Goal: Transaction & Acquisition: Subscribe to service/newsletter

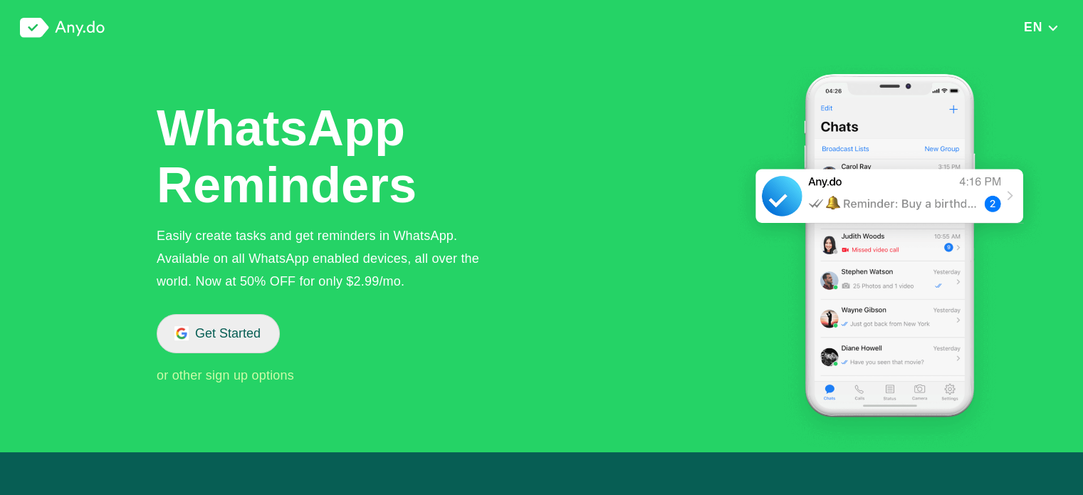
click at [219, 331] on button "Get Started" at bounding box center [218, 333] width 123 height 39
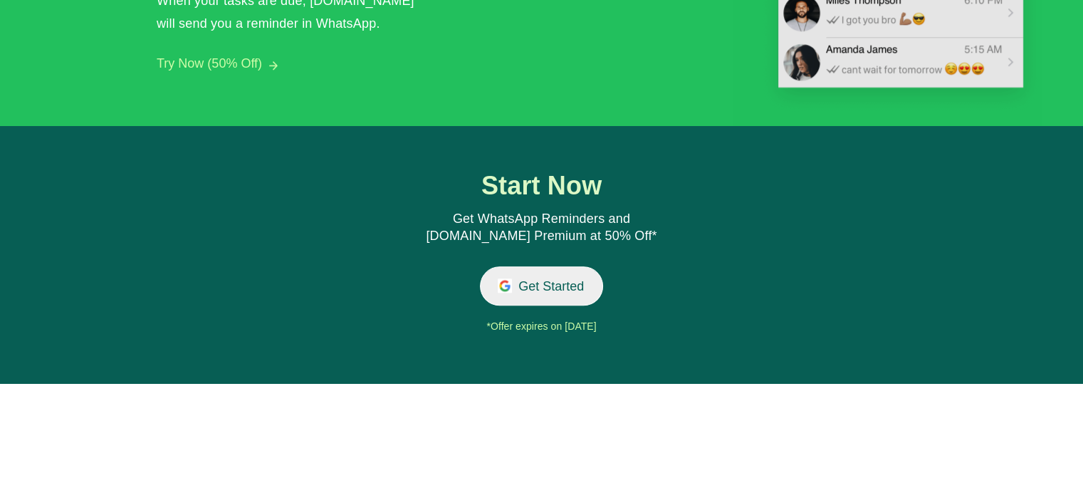
scroll to position [1488, 0]
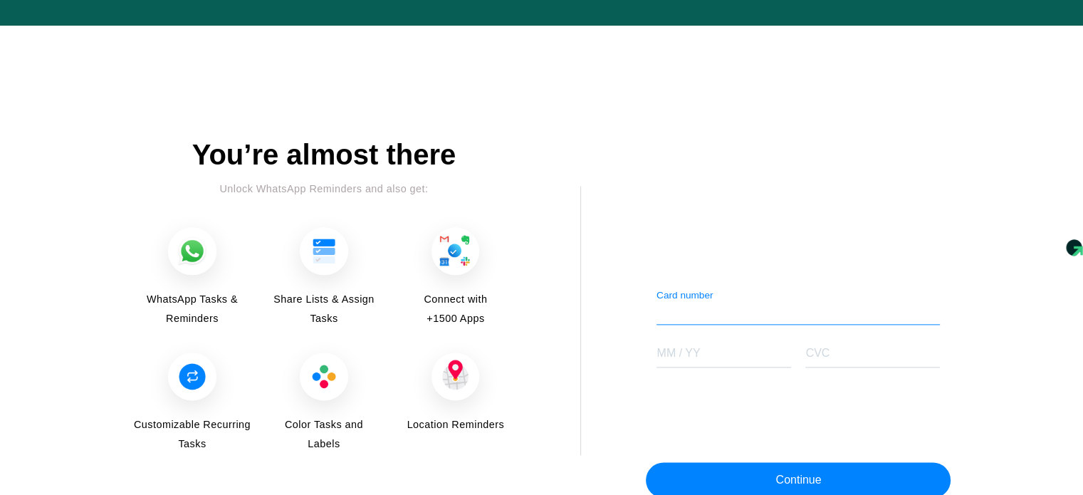
scroll to position [1775, 0]
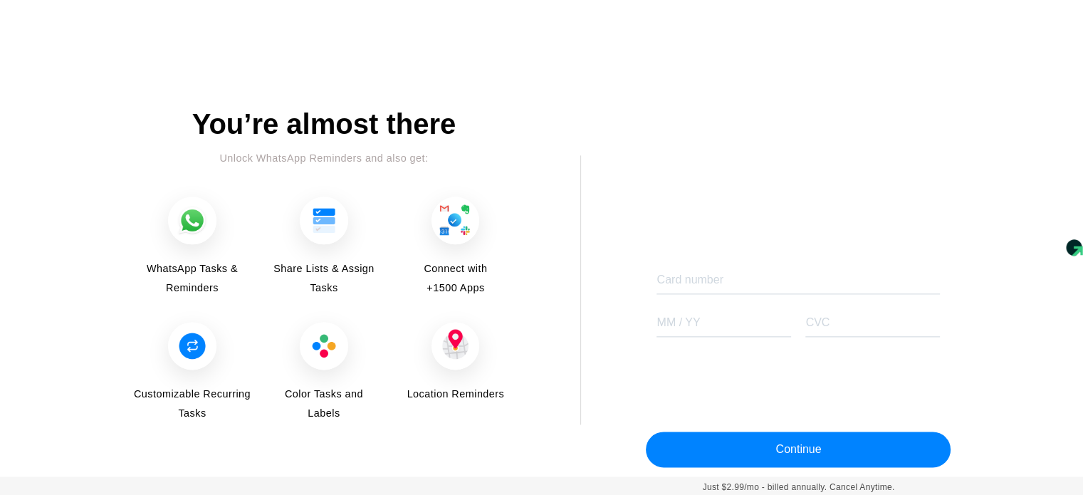
click at [194, 347] on img at bounding box center [192, 346] width 48 height 48
click at [325, 350] on img at bounding box center [324, 346] width 48 height 48
click at [473, 347] on img at bounding box center [455, 346] width 48 height 48
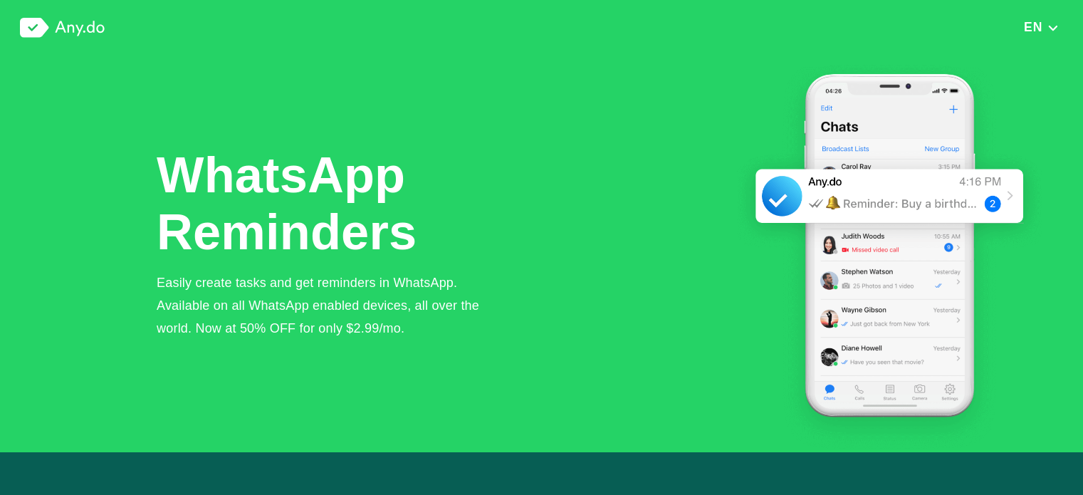
scroll to position [285, 0]
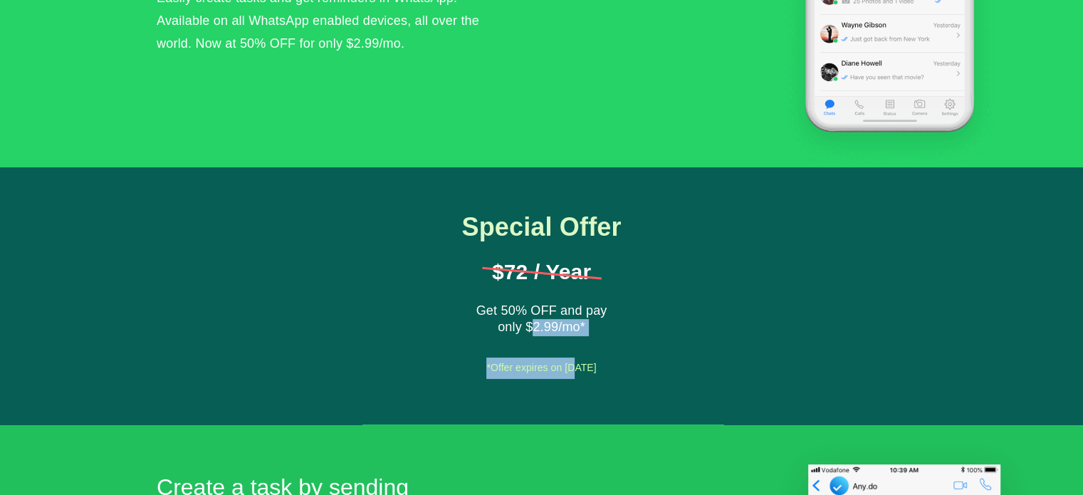
drag, startPoint x: 534, startPoint y: 330, endPoint x: 563, endPoint y: 337, distance: 30.0
click at [563, 337] on div "Special Offer $72 / Year Get 50% OFF and pay only $2.99/mo* Get Started *Offer …" at bounding box center [542, 296] width 222 height 167
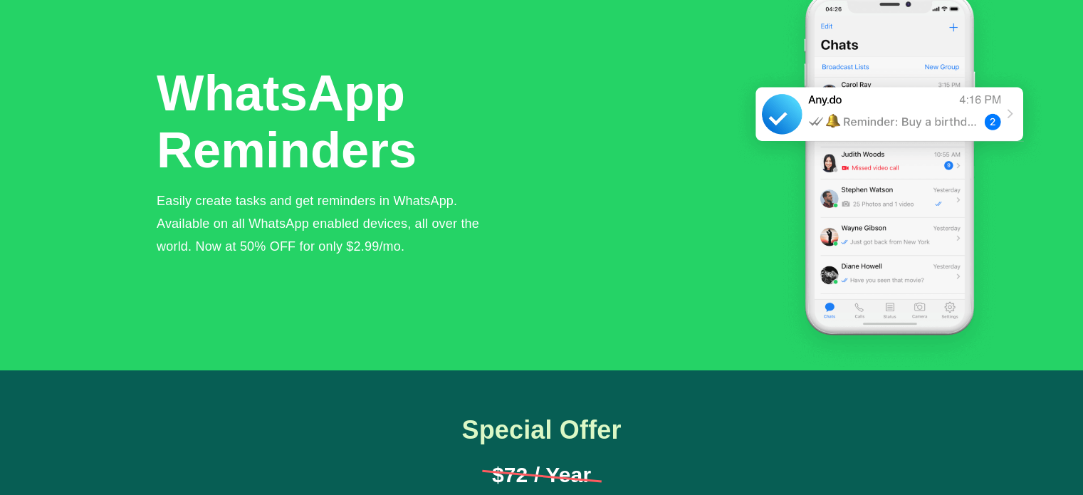
scroll to position [0, 0]
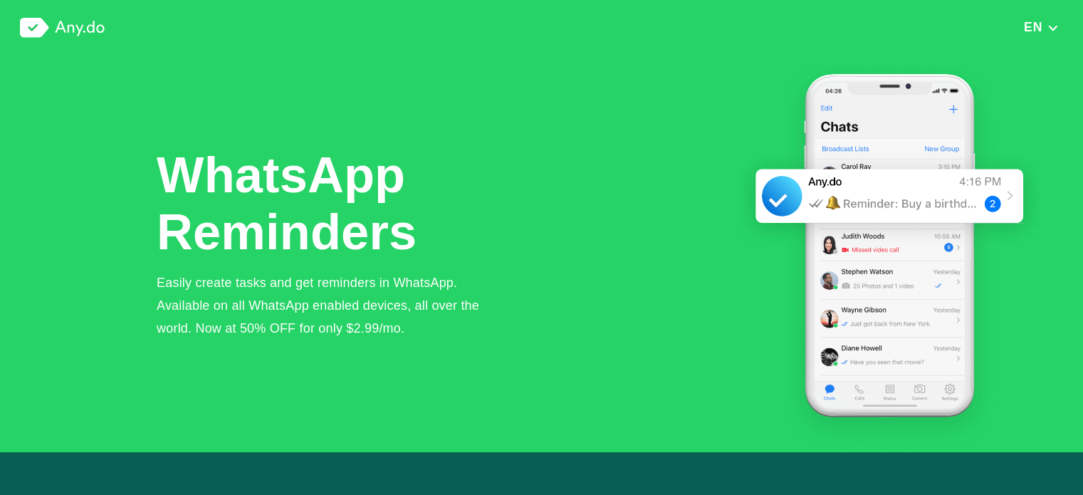
click at [93, 26] on img at bounding box center [62, 28] width 85 height 20
